Goal: Information Seeking & Learning: Learn about a topic

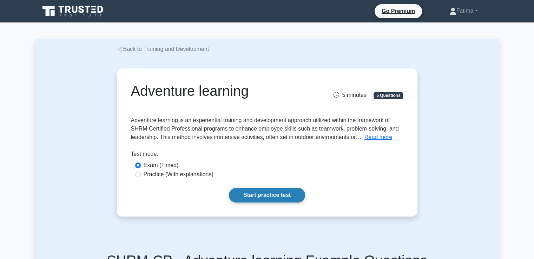
click at [261, 195] on link "Start practice test" at bounding box center [267, 195] width 76 height 15
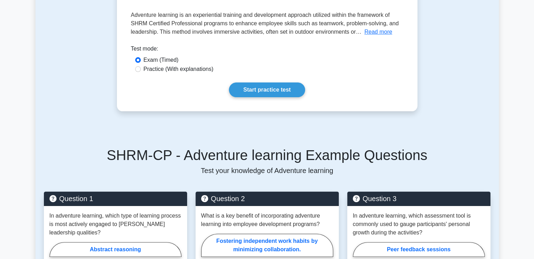
scroll to position [246, 0]
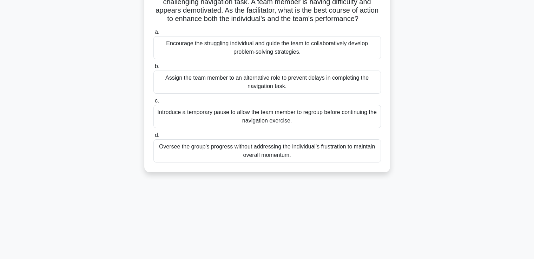
scroll to position [70, 0]
click at [204, 51] on div "Encourage the struggling individual and guide the team to collaboratively devel…" at bounding box center [267, 47] width 228 height 23
click at [153, 34] on input "a. Encourage the struggling individual and guide the team to collaboratively de…" at bounding box center [153, 31] width 0 height 5
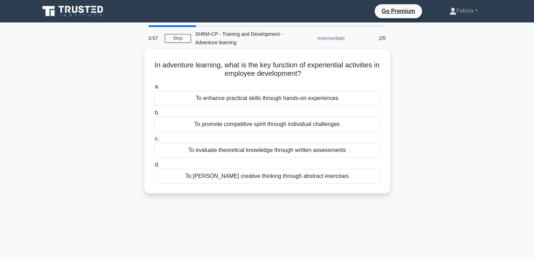
scroll to position [0, 0]
click at [183, 40] on link "Stop" at bounding box center [178, 38] width 26 height 9
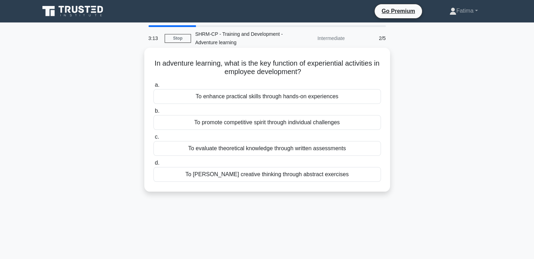
click at [282, 97] on div "To enhance practical skills through hands-on experiences" at bounding box center [267, 96] width 228 height 15
click at [153, 87] on input "a. To enhance practical skills through hands-on experiences" at bounding box center [153, 85] width 0 height 5
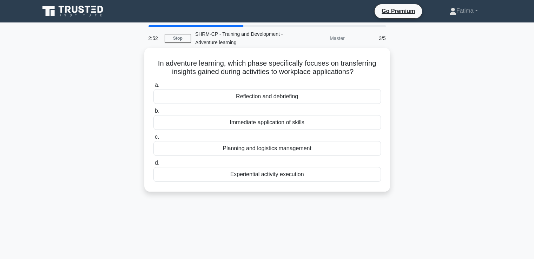
click at [258, 175] on div "Experiential activity execution" at bounding box center [267, 174] width 228 height 15
click at [153, 165] on input "d. Experiential activity execution" at bounding box center [153, 163] width 0 height 5
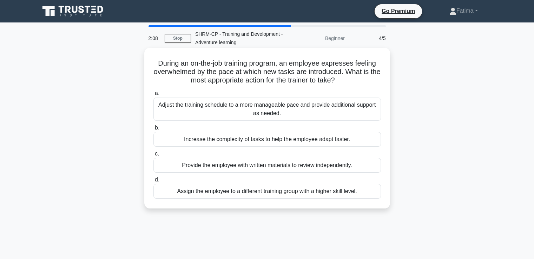
click at [239, 107] on div "Adjust the training schedule to a more manageable pace and provide additional s…" at bounding box center [267, 109] width 228 height 23
click at [153, 96] on input "a. Adjust the training schedule to a more manageable pace and provide additiona…" at bounding box center [153, 93] width 0 height 5
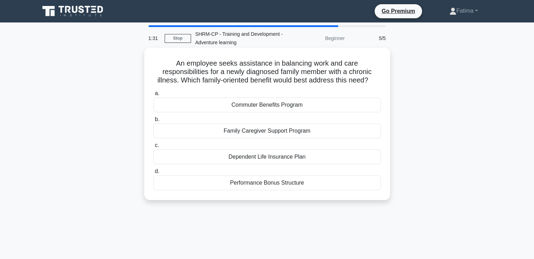
click at [255, 135] on div "Family Caregiver Support Program" at bounding box center [267, 131] width 228 height 15
click at [153, 122] on input "b. Family Caregiver Support Program" at bounding box center [153, 119] width 0 height 5
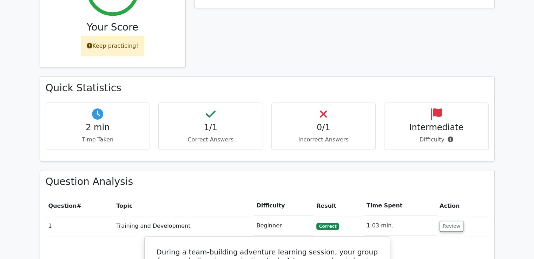
scroll to position [386, 0]
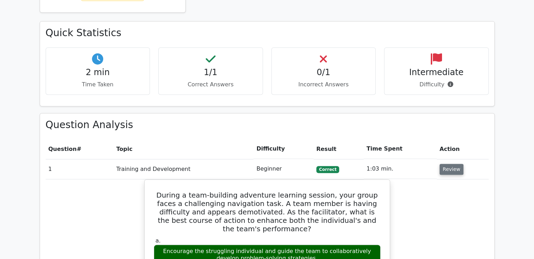
click at [444, 164] on button "Review" at bounding box center [452, 169] width 24 height 11
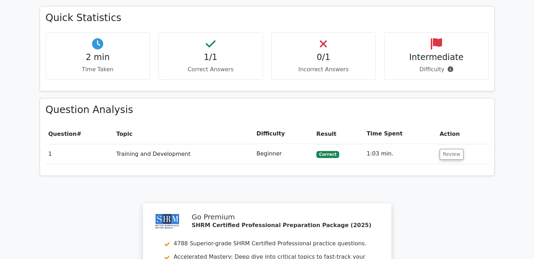
scroll to position [399, 0]
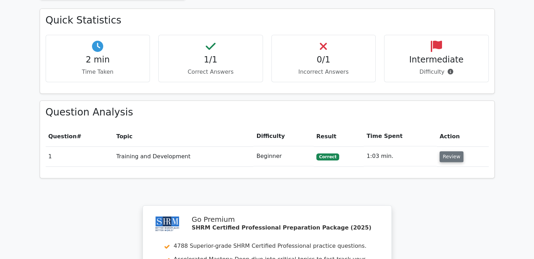
click at [444, 151] on button "Review" at bounding box center [452, 156] width 24 height 11
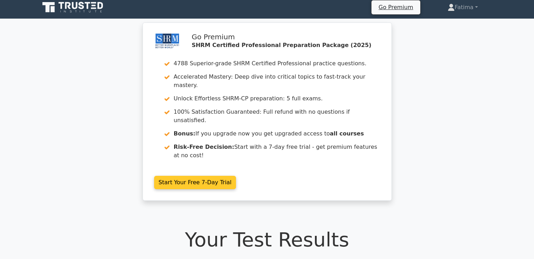
scroll to position [0, 0]
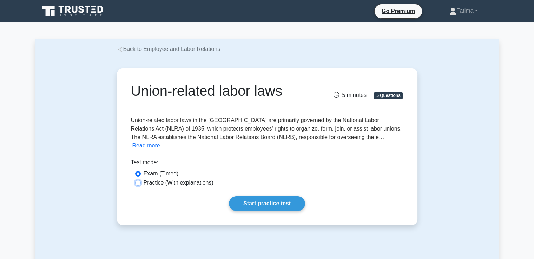
click at [135, 180] on input "Practice (With explanations)" at bounding box center [138, 183] width 6 height 6
radio input "true"
click at [262, 197] on link "Start practice test" at bounding box center [267, 203] width 76 height 15
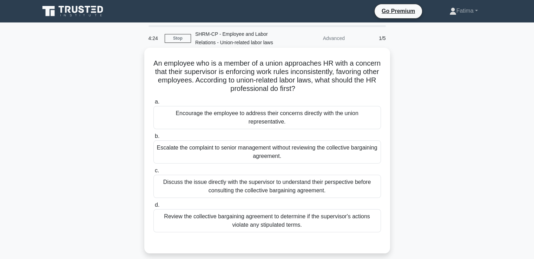
click at [251, 117] on div "Encourage the employee to address their concerns directly with the union repres…" at bounding box center [267, 117] width 228 height 23
click at [153, 104] on input "a. Encourage the employee to address their concerns directly with the union rep…" at bounding box center [153, 102] width 0 height 5
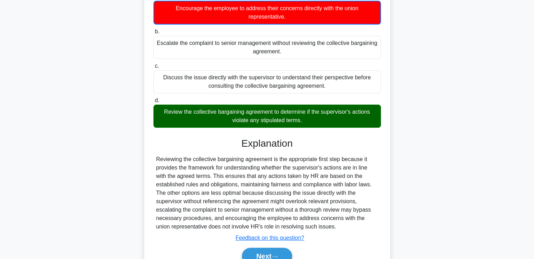
scroll to position [140, 0]
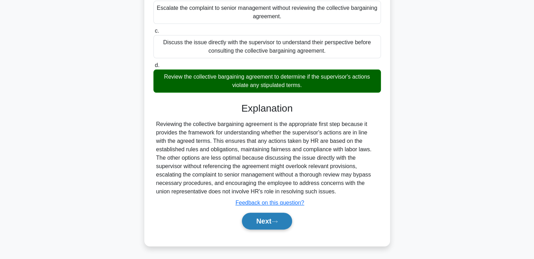
click at [263, 221] on button "Next" at bounding box center [267, 221] width 50 height 17
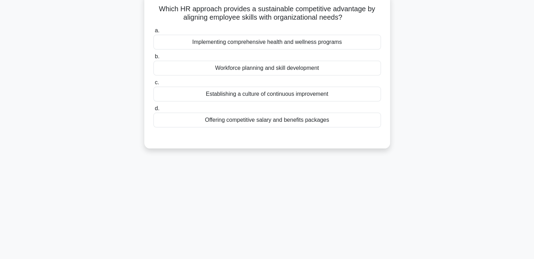
scroll to position [0, 0]
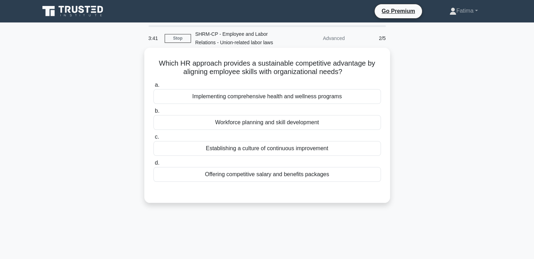
click at [255, 123] on div "Workforce planning and skill development" at bounding box center [267, 122] width 228 height 15
click at [153, 113] on input "b. Workforce planning and skill development" at bounding box center [153, 111] width 0 height 5
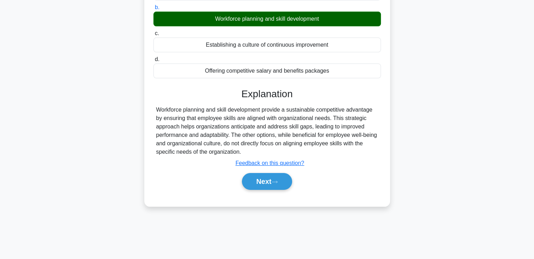
scroll to position [105, 0]
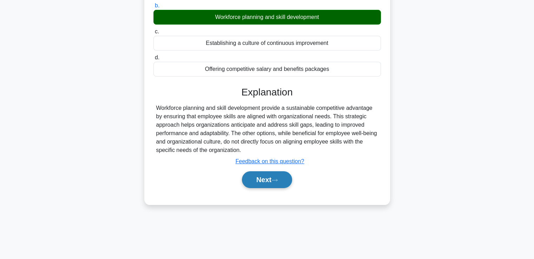
click at [263, 181] on button "Next" at bounding box center [267, 179] width 50 height 17
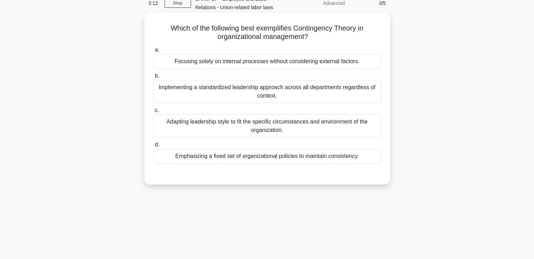
scroll to position [0, 0]
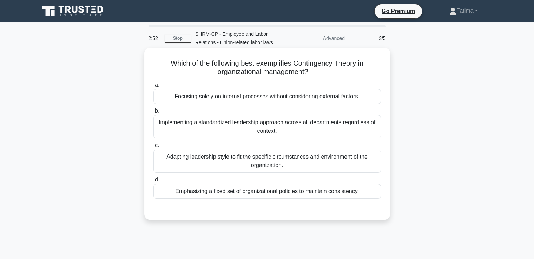
click at [265, 159] on div "Adapting leadership style to fit the specific circumstances and environment of …" at bounding box center [267, 161] width 228 height 23
click at [153, 148] on input "c. Adapting leadership style to fit the specific circumstances and environment …" at bounding box center [153, 145] width 0 height 5
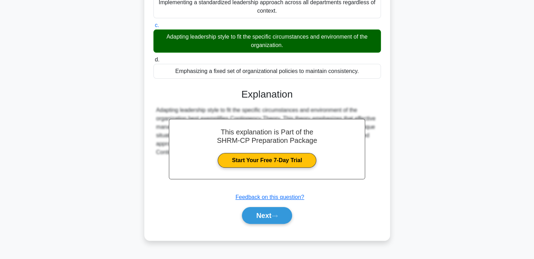
scroll to position [120, 0]
click at [270, 216] on button "Next" at bounding box center [267, 215] width 50 height 17
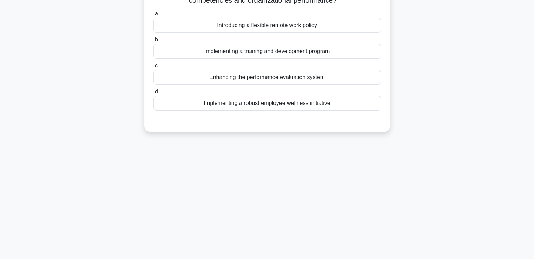
scroll to position [0, 0]
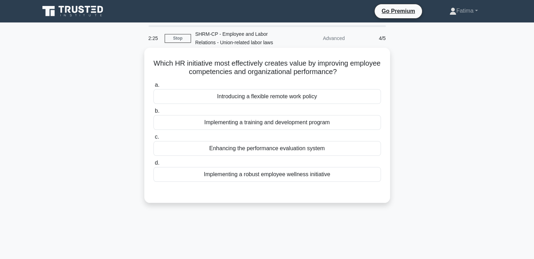
click at [277, 124] on div "Implementing a training and development program" at bounding box center [267, 122] width 228 height 15
click at [153, 113] on input "b. Implementing a training and development program" at bounding box center [153, 111] width 0 height 5
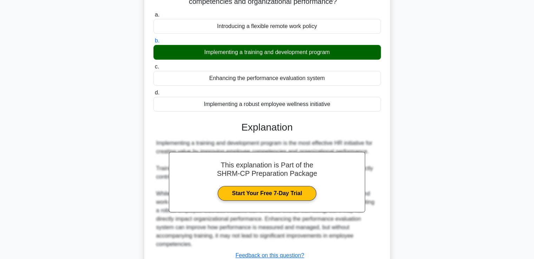
scroll to position [123, 0]
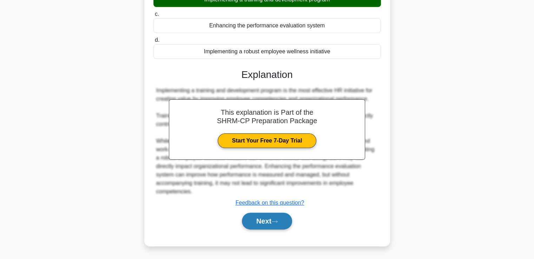
click at [254, 221] on button "Next" at bounding box center [267, 221] width 50 height 17
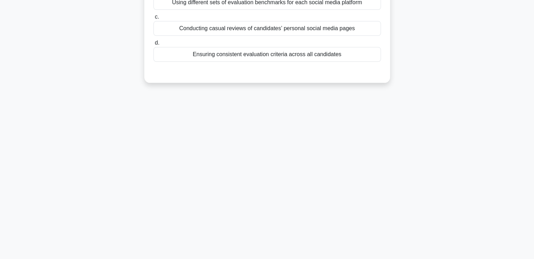
scroll to position [0, 0]
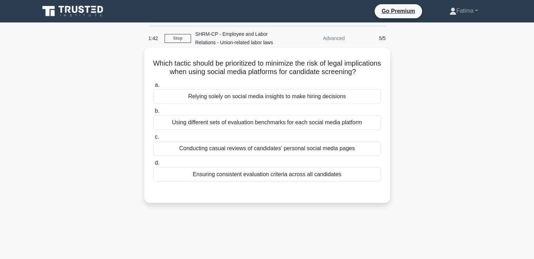
click at [228, 104] on div "Relying solely on social media insights to make hiring decisions" at bounding box center [267, 96] width 228 height 15
click at [153, 87] on input "a. Relying solely on social media insights to make hiring decisions" at bounding box center [153, 85] width 0 height 5
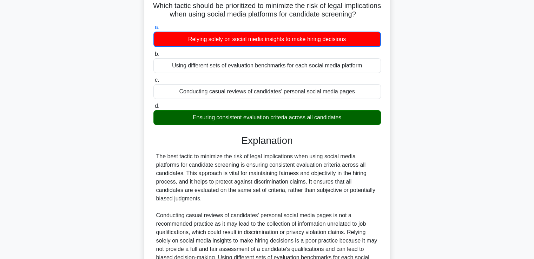
scroll to position [105, 0]
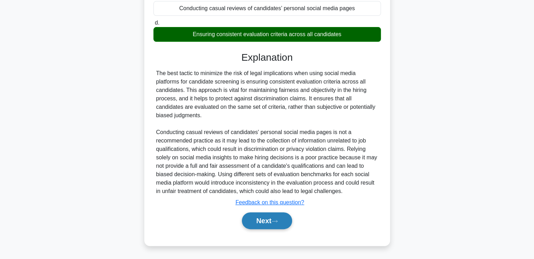
click at [262, 221] on button "Next" at bounding box center [267, 220] width 50 height 17
